Goal: Task Accomplishment & Management: Manage account settings

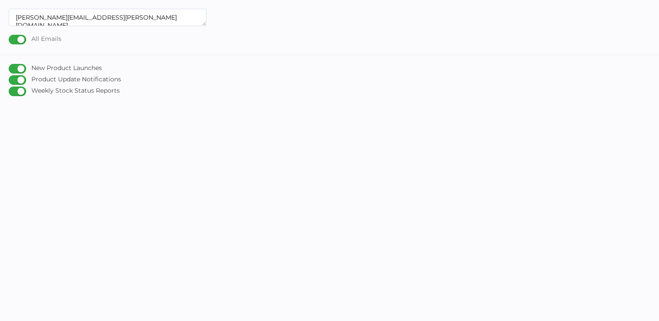
click at [14, 38] on div "All Emails" at bounding box center [35, 40] width 53 height 10
click at [10, 36] on input "All Emails" at bounding box center [10, 36] width 0 height 0
click at [16, 37] on div "All Emails" at bounding box center [35, 40] width 53 height 10
click at [10, 36] on input "All Emails" at bounding box center [10, 36] width 0 height 0
click at [18, 87] on div "Weekly Stock Status Reports" at bounding box center [64, 92] width 111 height 10
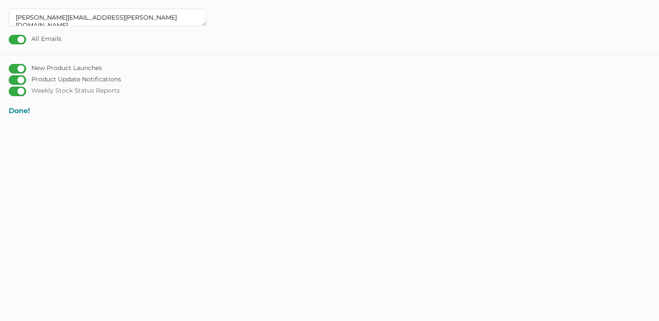
click at [10, 88] on input "Weekly Stock Status Reports" at bounding box center [10, 88] width 0 height 0
click at [17, 78] on div "Product Update Notifications" at bounding box center [65, 80] width 112 height 10
click at [10, 77] on input "Product Update Notifications" at bounding box center [10, 77] width 0 height 0
click at [325, 145] on body "[PERSON_NAME][EMAIL_ADDRESS][PERSON_NAME][DOMAIN_NAME] All Emails New Product L…" at bounding box center [329, 169] width 659 height 321
click at [191, 21] on textarea "[PERSON_NAME][EMAIL_ADDRESS][PERSON_NAME][DOMAIN_NAME]" at bounding box center [108, 17] width 198 height 17
